Goal: Transaction & Acquisition: Purchase product/service

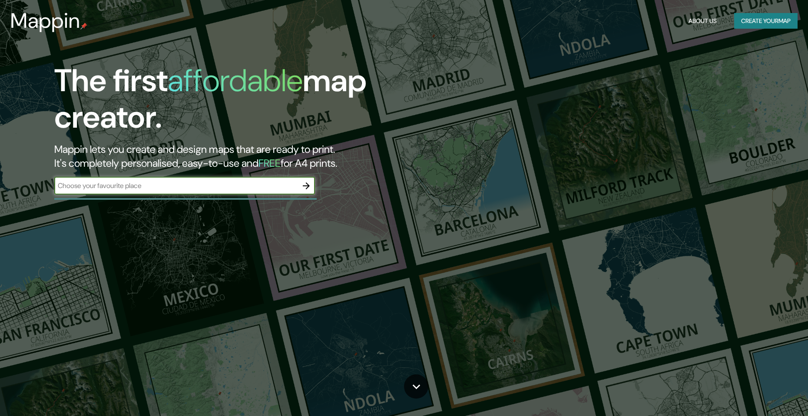
click at [196, 185] on input "text" at bounding box center [175, 186] width 243 height 10
type input "undav [PERSON_NAME]"
click at [309, 186] on icon "button" at bounding box center [306, 185] width 7 height 7
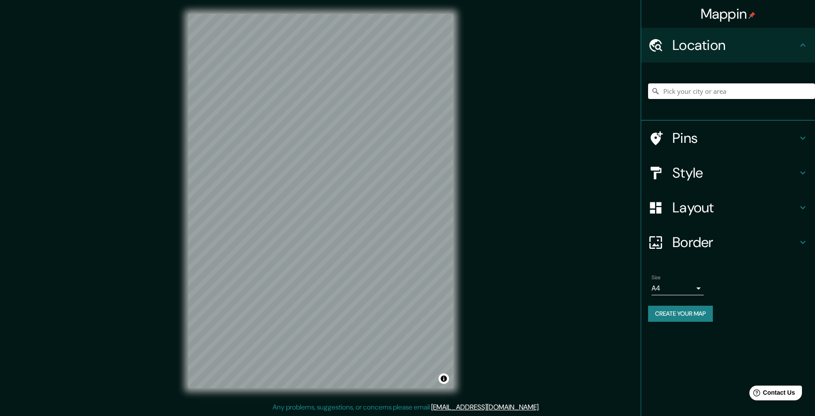
click at [736, 95] on input "Pick your city or area" at bounding box center [731, 91] width 167 height 16
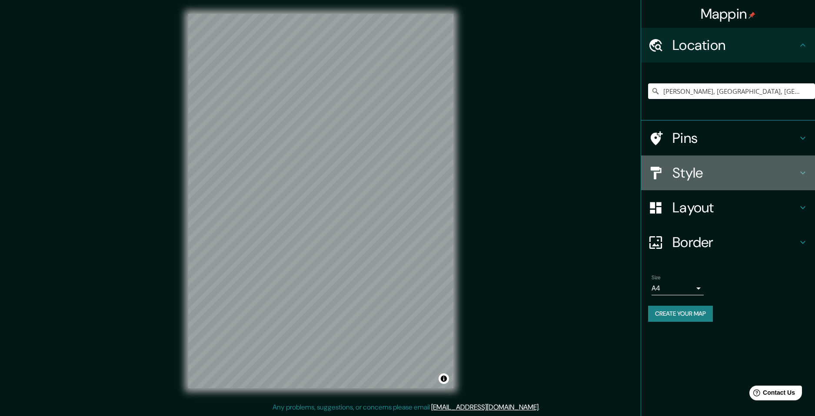
click at [782, 176] on h4 "Style" at bounding box center [734, 172] width 125 height 17
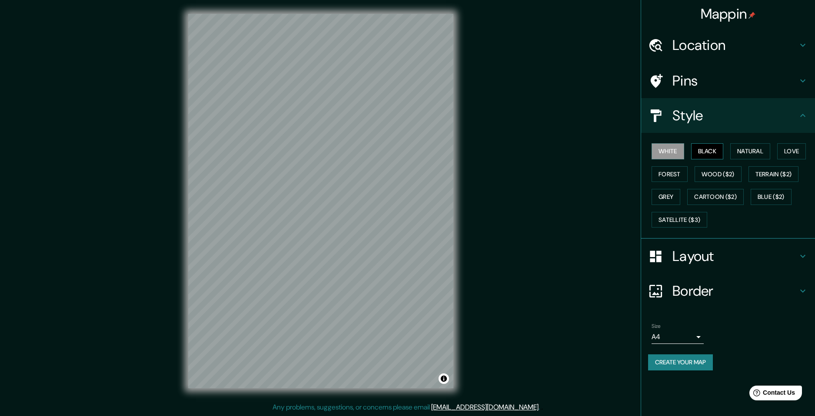
click at [715, 154] on button "Black" at bounding box center [707, 151] width 33 height 16
click at [663, 155] on button "White" at bounding box center [667, 151] width 33 height 16
click at [749, 44] on h4 "Location" at bounding box center [734, 44] width 125 height 17
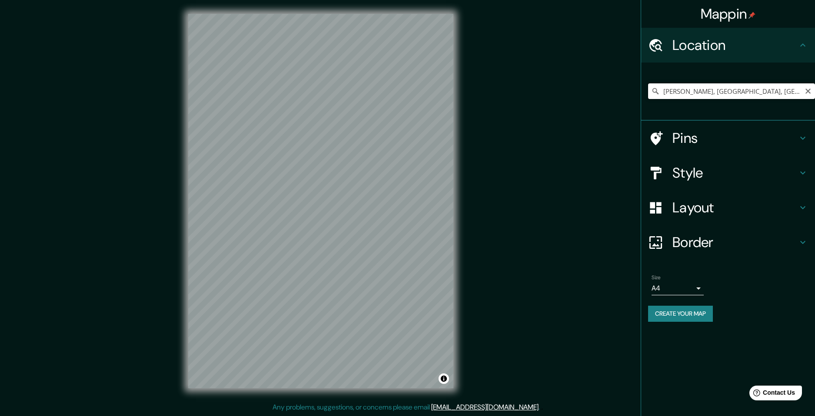
click at [701, 96] on input "Piñeyro, Provincia de Buenos Aires, Argentina" at bounding box center [731, 91] width 167 height 16
click at [663, 94] on input "Piñeyro, Provincia de Buenos Aires, Argentina" at bounding box center [731, 91] width 167 height 16
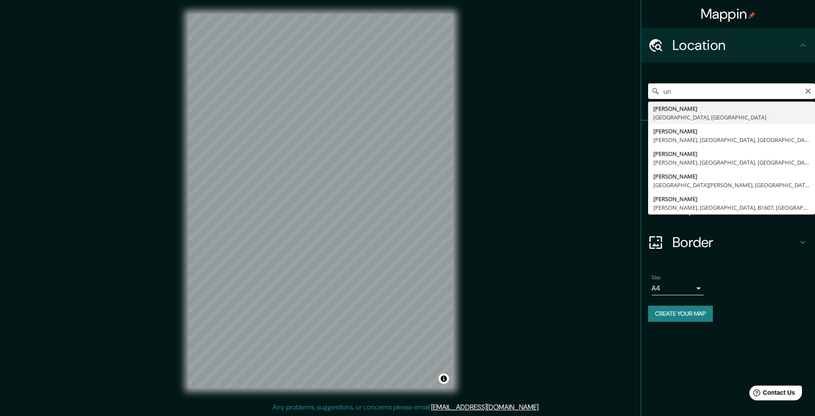
type input "u"
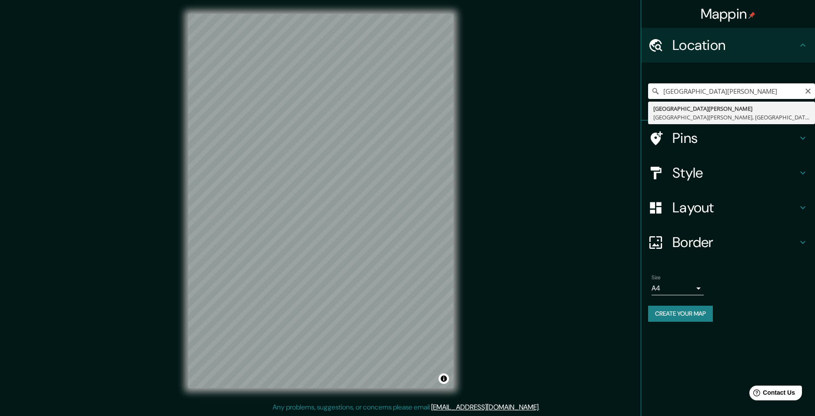
click at [701, 89] on input "universidad de avellaneda" at bounding box center [731, 91] width 167 height 16
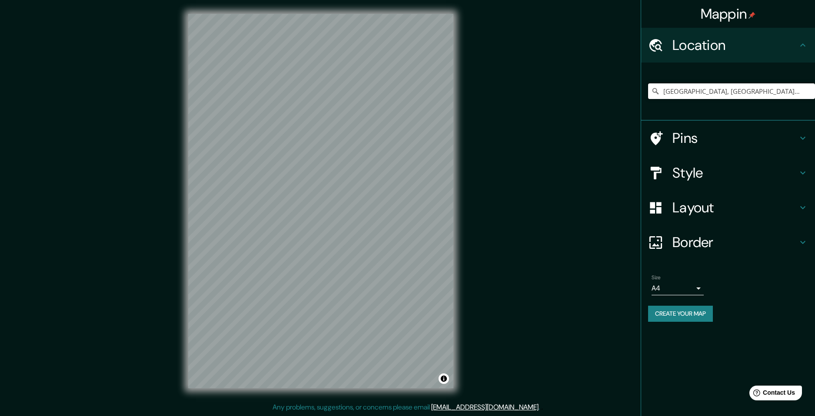
type input "[GEOGRAPHIC_DATA], [GEOGRAPHIC_DATA], [GEOGRAPHIC_DATA]"
click at [472, 153] on div "Mappin Location Avellaneda, Provincia de Buenos Aires, Argentina Avellaneda Pro…" at bounding box center [407, 208] width 815 height 416
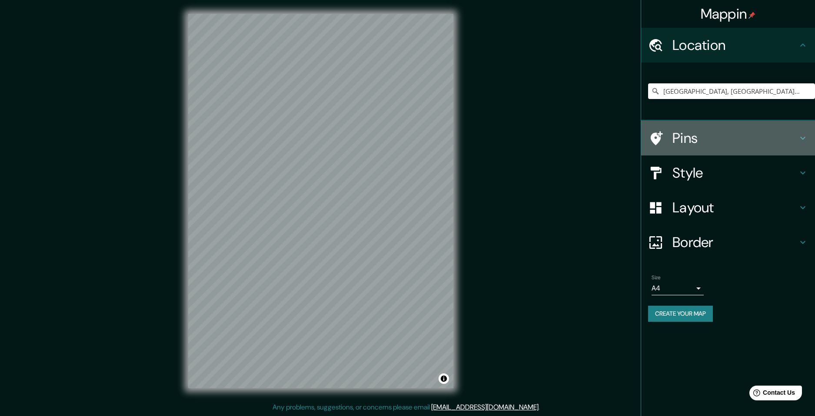
click at [742, 139] on h4 "Pins" at bounding box center [734, 137] width 125 height 17
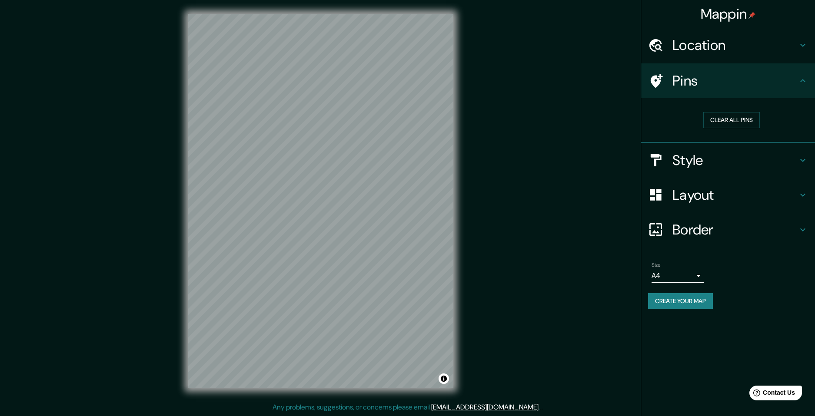
click at [701, 161] on h4 "Style" at bounding box center [734, 160] width 125 height 17
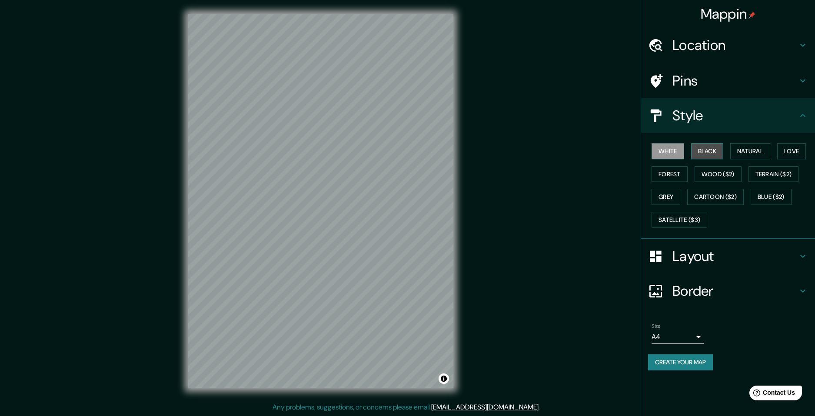
click at [709, 149] on button "Black" at bounding box center [707, 151] width 33 height 16
click at [792, 258] on h4 "Layout" at bounding box center [734, 256] width 125 height 17
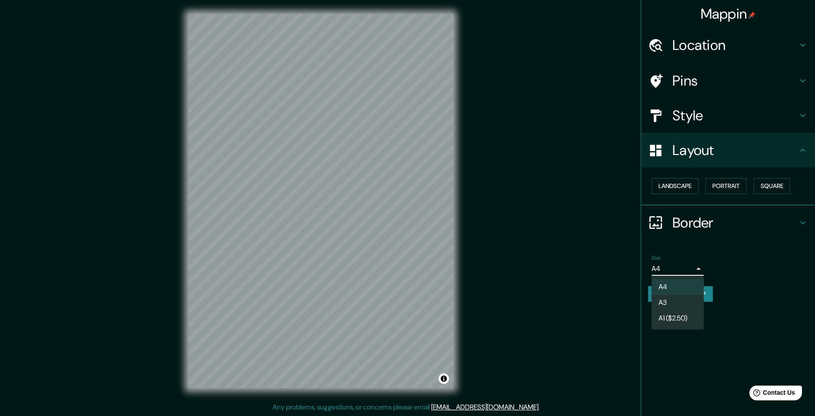
click at [696, 267] on body "Mappin Location Avellaneda, Provincia de Buenos Aires, Argentina Avellaneda Pro…" at bounding box center [407, 208] width 815 height 416
click at [663, 303] on li "A3" at bounding box center [677, 303] width 52 height 16
click at [683, 268] on body "Mappin Location Avellaneda, Provincia de Buenos Aires, Argentina Avellaneda Pro…" at bounding box center [407, 208] width 815 height 416
click at [674, 285] on li "A4" at bounding box center [677, 287] width 52 height 16
type input "single"
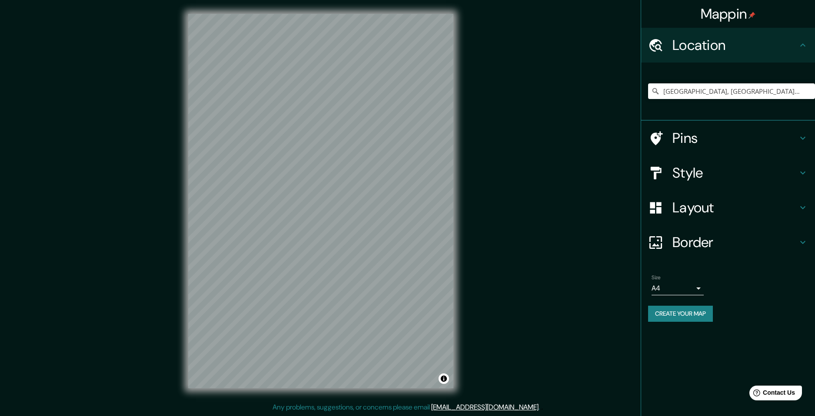
click at [759, 46] on h4 "Location" at bounding box center [734, 44] width 125 height 17
click at [711, 90] on input "[GEOGRAPHIC_DATA], [GEOGRAPHIC_DATA], [GEOGRAPHIC_DATA]" at bounding box center [731, 91] width 167 height 16
click at [693, 94] on input "[GEOGRAPHIC_DATA], [GEOGRAPHIC_DATA], [GEOGRAPHIC_DATA]" at bounding box center [731, 91] width 167 height 16
click at [797, 94] on input "[GEOGRAPHIC_DATA], [GEOGRAPHIC_DATA], [GEOGRAPHIC_DATA]" at bounding box center [731, 91] width 167 height 16
drag, startPoint x: 802, startPoint y: 91, endPoint x: 562, endPoint y: 81, distance: 239.6
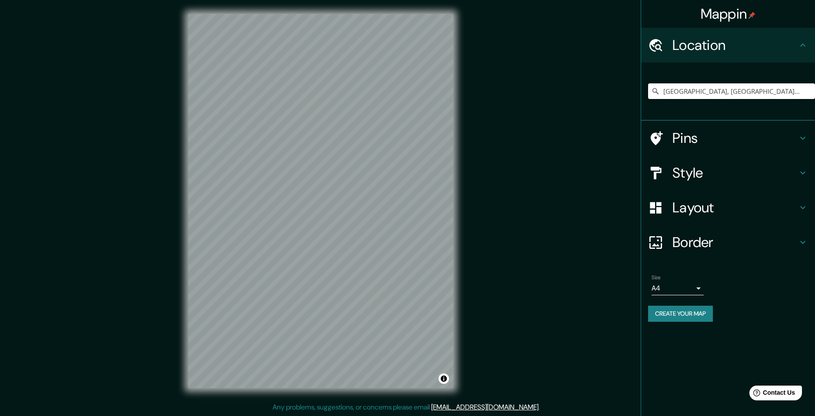
click at [562, 81] on div "Mappin Location Avellaneda, Provincia de Buenos Aires, Argentina Pins Style Lay…" at bounding box center [407, 208] width 815 height 416
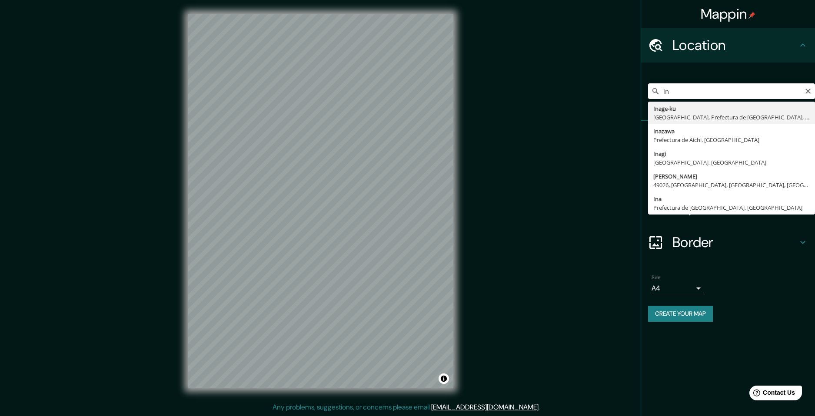
type input "i"
type input "u"
type input "Piñeyro, Provincia de Buenos Aires, Argentina"
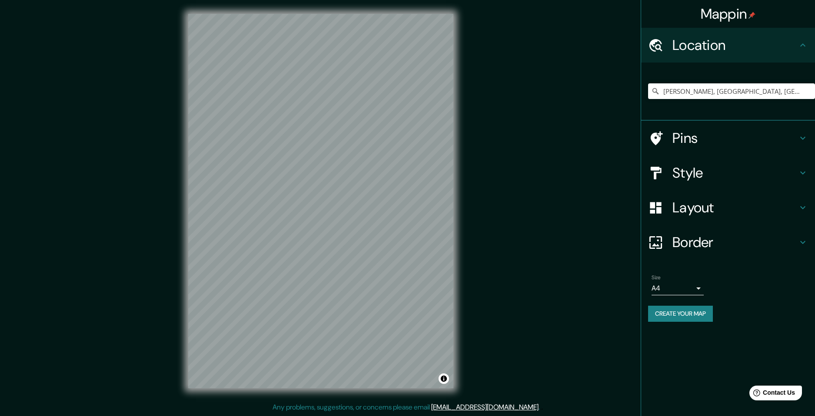
click at [466, 257] on div "© Mapbox © OpenStreetMap Improve this map" at bounding box center [320, 201] width 293 height 402
click at [705, 168] on h4 "Style" at bounding box center [734, 172] width 125 height 17
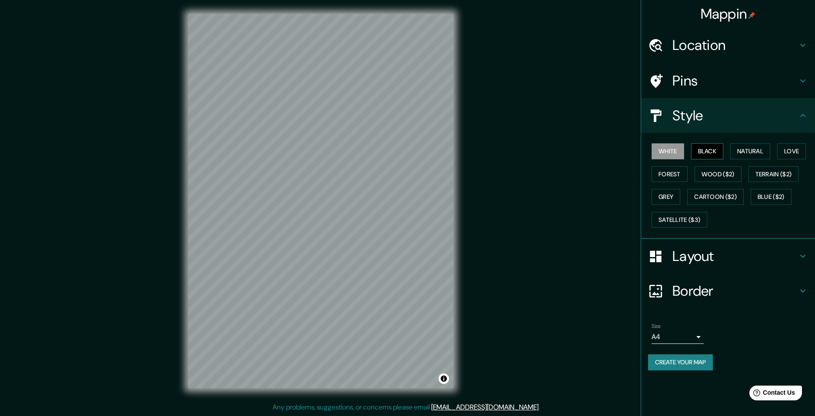
click at [702, 149] on button "Black" at bounding box center [707, 151] width 33 height 16
